Goal: Task Accomplishment & Management: Manage account settings

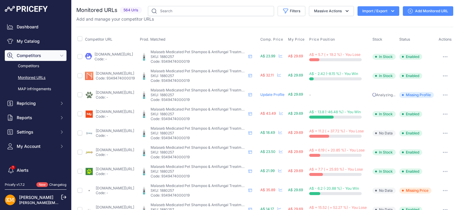
click at [32, 76] on link "Monitored URLs" at bounding box center [36, 77] width 62 height 10
click at [29, 41] on link "My Catalog" at bounding box center [36, 41] width 62 height 11
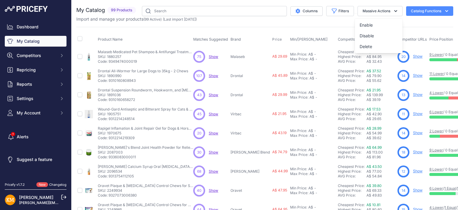
click at [267, 21] on div "Import and manage your products ( 99 Active ) (Last import 16 Days ago)" at bounding box center [264, 19] width 377 height 6
click at [444, 10] on icon "button" at bounding box center [447, 11] width 6 height 6
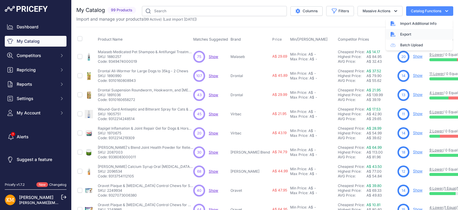
click at [403, 33] on div "Export" at bounding box center [419, 34] width 67 height 11
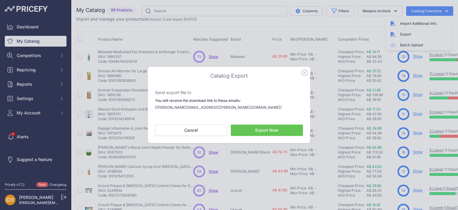
click at [255, 129] on button "Export Now" at bounding box center [267, 129] width 72 height 11
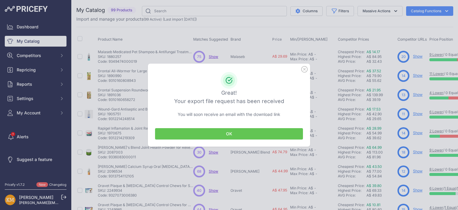
click at [230, 133] on button "OK" at bounding box center [229, 133] width 148 height 11
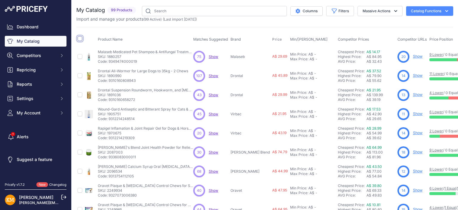
click at [79, 39] on input "checkbox" at bounding box center [80, 38] width 5 height 5
checkbox input "true"
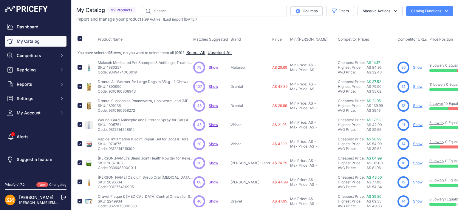
click at [421, 11] on button "Catalog Functions" at bounding box center [429, 11] width 47 height 10
click at [399, 34] on div "Export" at bounding box center [419, 34] width 67 height 11
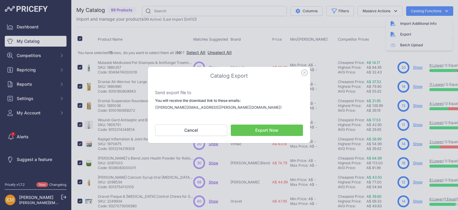
click at [267, 129] on button "Export Now" at bounding box center [267, 129] width 72 height 11
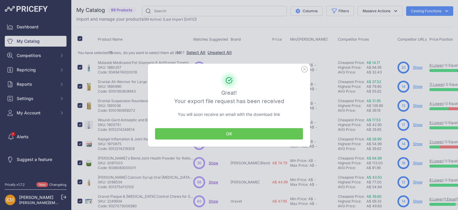
click at [304, 68] on icon "button" at bounding box center [304, 69] width 7 height 7
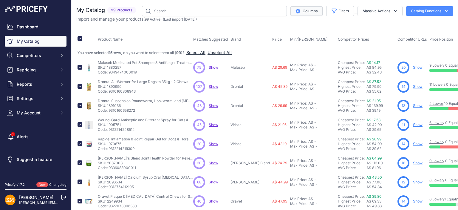
click at [301, 10] on button "Columns" at bounding box center [307, 11] width 32 height 10
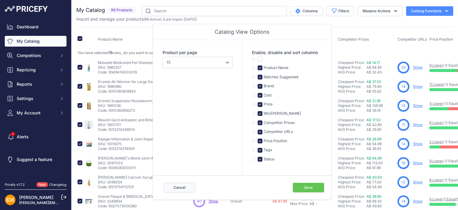
click at [177, 185] on button "Cancel" at bounding box center [179, 188] width 31 height 10
